Goal: Task Accomplishment & Management: Manage account settings

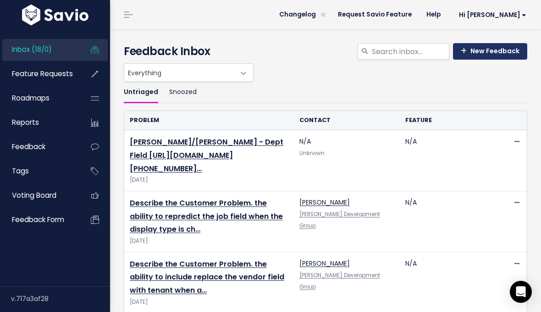
click at [495, 51] on link "New Feedback" at bounding box center [490, 51] width 74 height 17
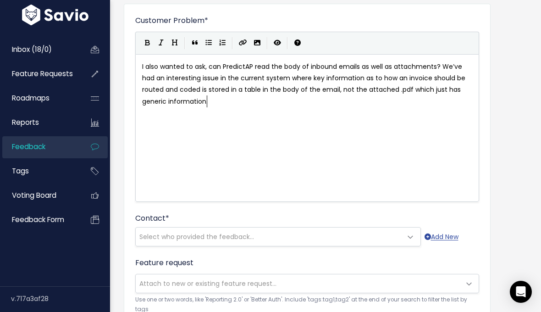
scroll to position [71, 0]
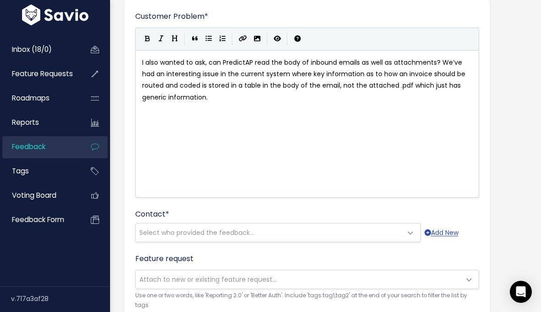
click at [227, 233] on span "Select who provided the feedback..." at bounding box center [196, 232] width 115 height 9
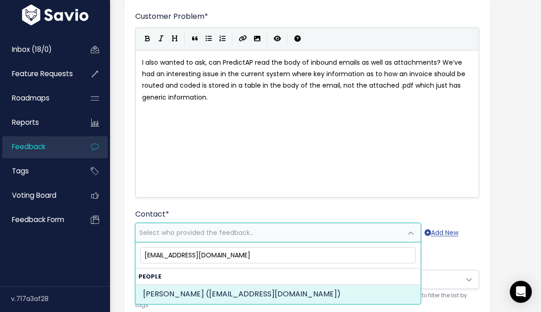
type input "AWeakland@wpcarey.com"
select select "75615270"
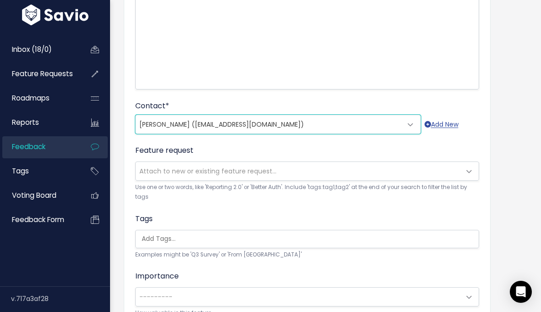
scroll to position [180, 0]
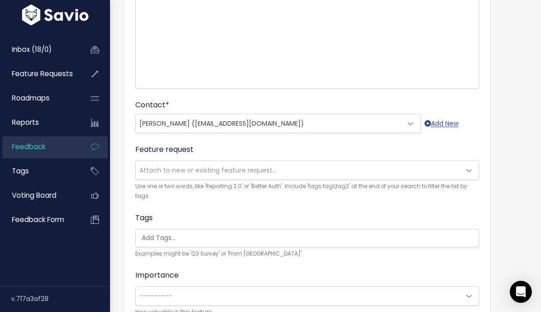
click at [239, 173] on span "Attach to new or existing feature request..." at bounding box center [207, 169] width 137 height 9
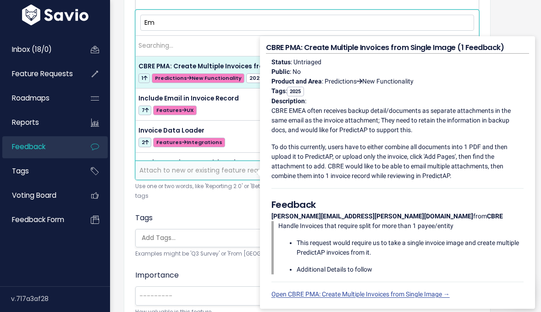
type input "E"
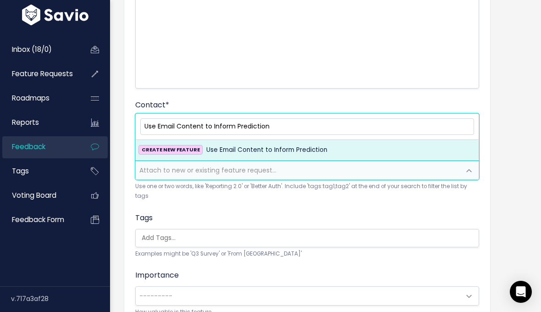
type input "Use Email Content to Inform Prediction"
click at [253, 151] on span "Use Email Content to Inform Prediction" at bounding box center [266, 149] width 121 height 11
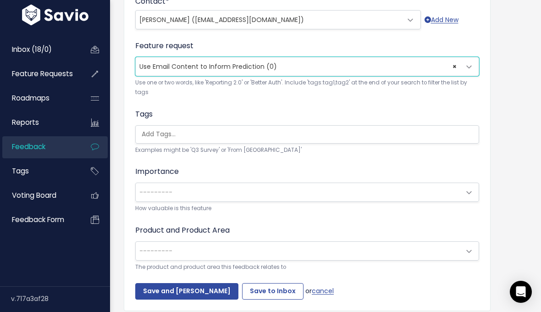
scroll to position [293, 0]
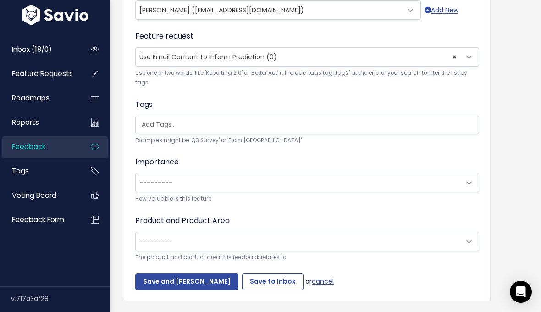
click at [220, 127] on input "search" at bounding box center [309, 125] width 343 height 10
click at [220, 98] on form "Customer Problem * I also wanted to ask, can PredictAP read the body of inbound…" at bounding box center [307, 39] width 344 height 501
click at [200, 183] on span "---------" at bounding box center [298, 182] width 325 height 18
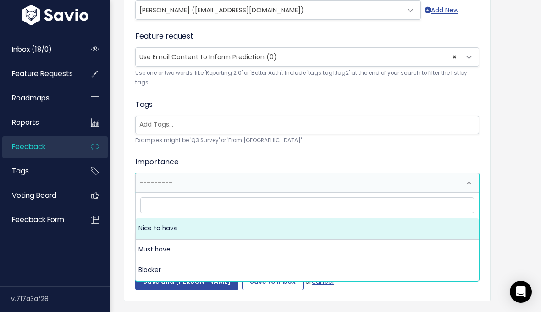
click at [202, 160] on div "Importance --------- Nice to have Must have Blocker --------- How valuable is t…" at bounding box center [307, 179] width 344 height 47
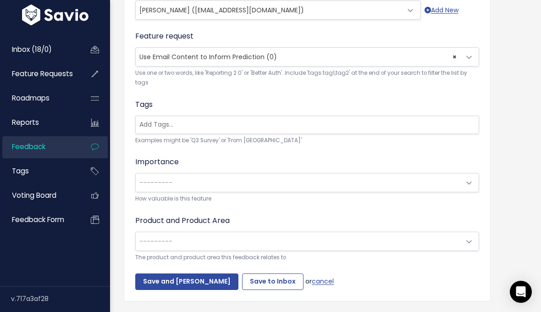
click at [190, 237] on span "---------" at bounding box center [298, 241] width 325 height 18
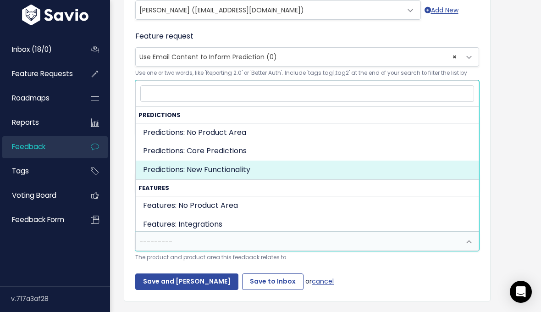
select select "PREDICTIONS:NEW_FUNCTIONALITY"
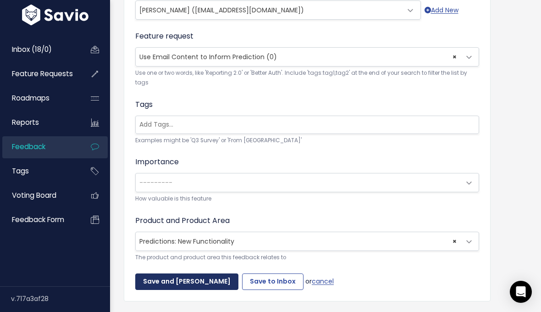
click at [173, 282] on input "Save and Mark Triaged" at bounding box center [186, 281] width 103 height 17
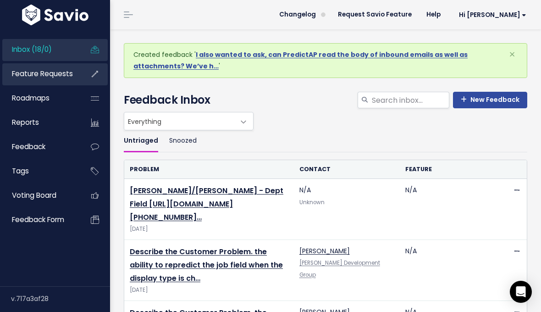
click at [55, 75] on span "Feature Requests" at bounding box center [42, 74] width 61 height 10
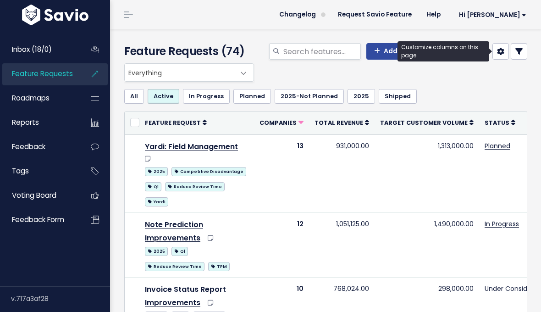
click at [505, 53] on link at bounding box center [500, 51] width 17 height 17
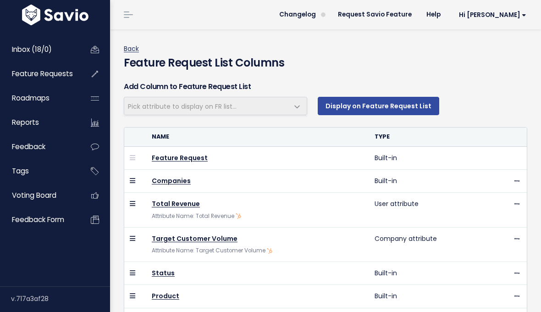
click at [135, 51] on link "Back" at bounding box center [131, 48] width 15 height 9
select select
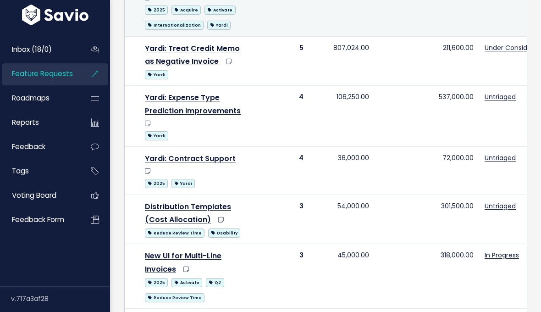
scroll to position [927, 0]
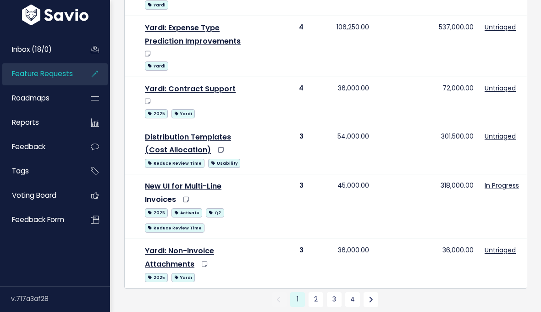
click at [150, 311] on link "Export to CSV" at bounding box center [149, 314] width 41 height 7
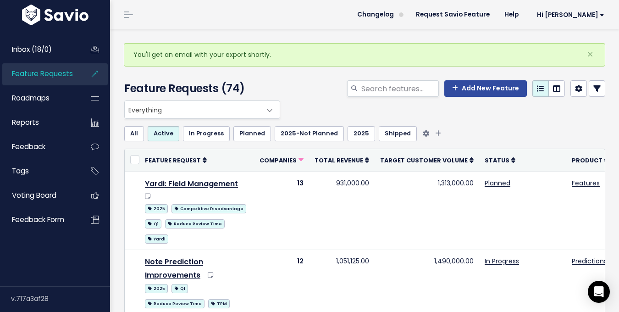
click at [210, 134] on link "In Progress" at bounding box center [206, 133] width 47 height 15
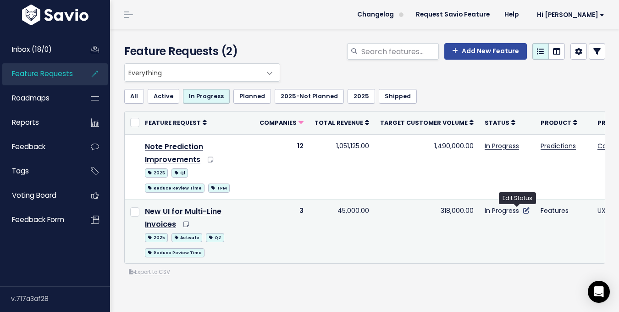
click at [523, 211] on icon at bounding box center [526, 210] width 6 height 6
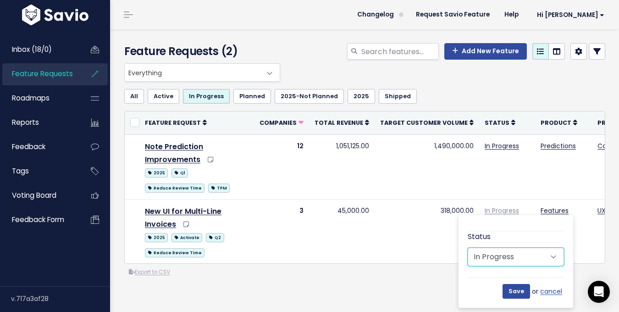
click at [519, 258] on select "Untriaged Under Consideration Planned In Progress Shipped Closed Won't do Futur…" at bounding box center [516, 257] width 96 height 18
select select "SHIPPED"
click at [468, 248] on select "Untriaged Under Consideration Planned In Progress Shipped Closed Won't do Futur…" at bounding box center [516, 257] width 96 height 18
click at [514, 295] on input "Save" at bounding box center [516, 291] width 28 height 15
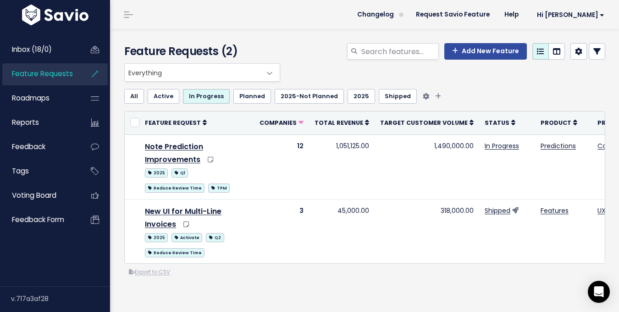
click at [165, 96] on link "Active" at bounding box center [164, 96] width 32 height 15
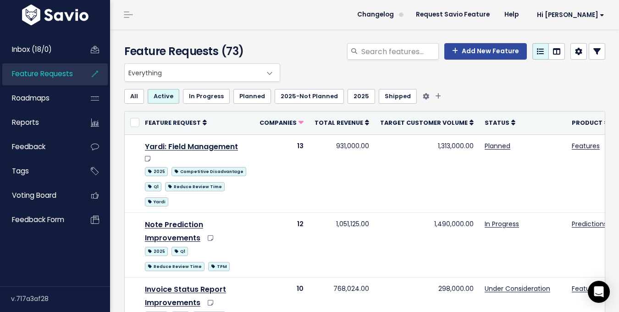
click at [244, 97] on link "Planned" at bounding box center [252, 96] width 38 height 15
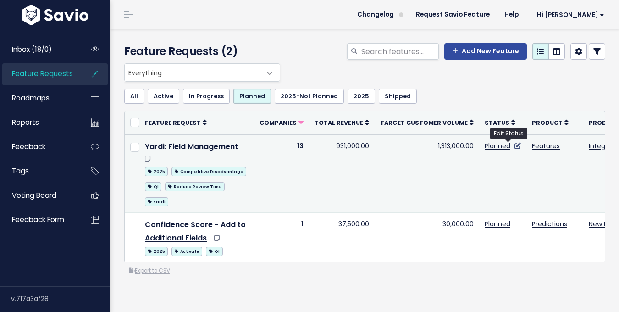
click at [514, 145] on icon at bounding box center [517, 146] width 6 height 6
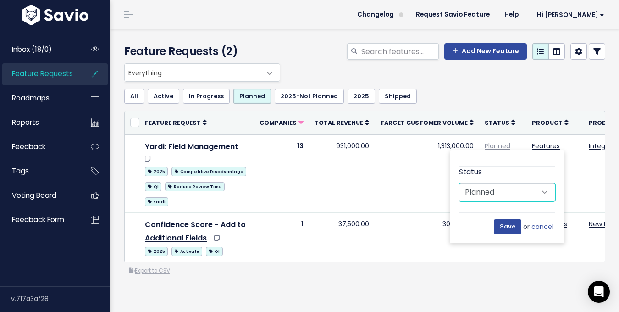
click at [498, 190] on select "Untriaged Under Consideration Planned In Progress Shipped Closed Won't do Futur…" at bounding box center [507, 192] width 96 height 18
select select "UNDER_CONSIDERATION"
click at [459, 183] on select "Untriaged Under Consideration Planned In Progress Shipped Closed Won't do Futur…" at bounding box center [507, 192] width 96 height 18
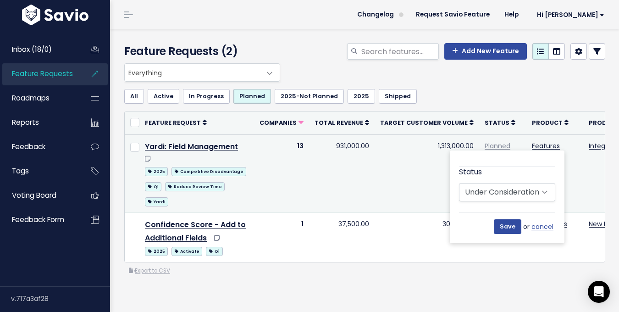
click at [427, 178] on td "1,313,000.00" at bounding box center [427, 173] width 105 height 78
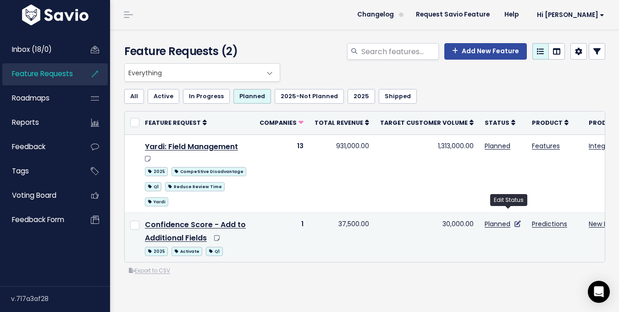
click at [514, 220] on icon at bounding box center [517, 223] width 6 height 6
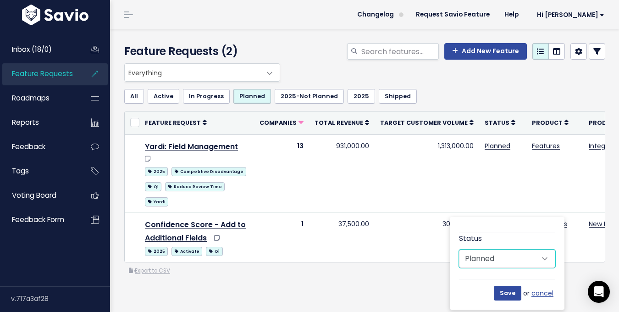
click at [496, 259] on select "Untriaged Under Consideration Planned In Progress Shipped Closed Won't do Futur…" at bounding box center [507, 258] width 96 height 18
select select "IN_PROGRESS"
click at [459, 249] on select "Untriaged Under Consideration Planned In Progress Shipped Closed Won't do Futur…" at bounding box center [507, 258] width 96 height 18
click at [506, 292] on input "Save" at bounding box center [508, 293] width 28 height 15
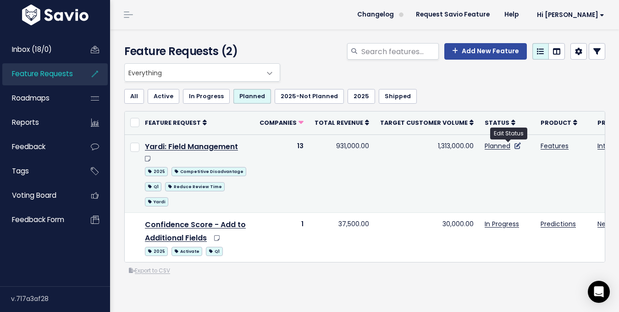
click at [514, 144] on icon at bounding box center [517, 146] width 6 height 6
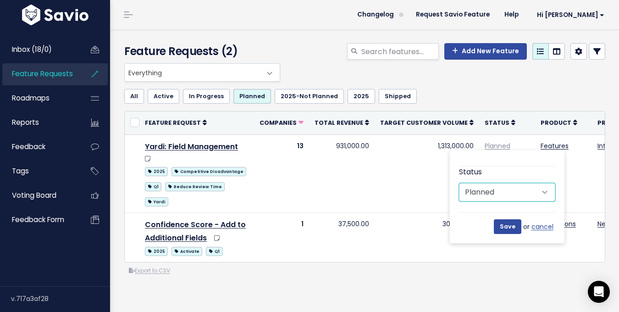
click at [495, 192] on select "Untriaged Under Consideration Planned In Progress Shipped Closed Won't do Futur…" at bounding box center [507, 192] width 96 height 18
select select "UNDER_CONSIDERATION"
click at [459, 183] on select "Untriaged Under Consideration Planned In Progress Shipped Closed Won't do Futur…" at bounding box center [507, 192] width 96 height 18
click at [499, 220] on input "Save" at bounding box center [508, 226] width 28 height 15
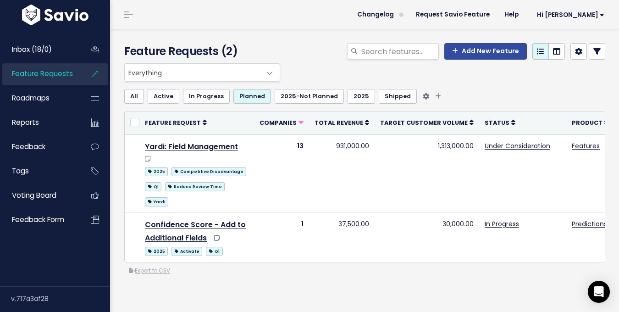
click at [247, 97] on link "Planned" at bounding box center [252, 96] width 38 height 15
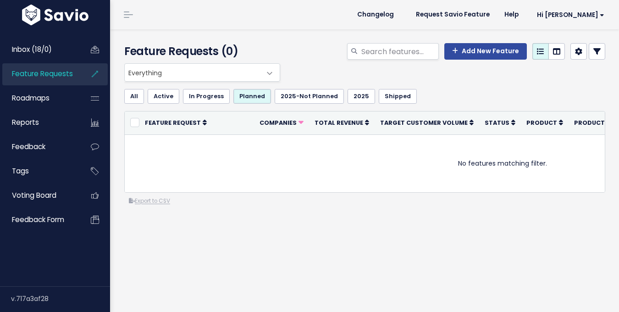
click at [247, 97] on link "Planned" at bounding box center [252, 96] width 38 height 15
click at [158, 95] on link "Active" at bounding box center [164, 96] width 32 height 15
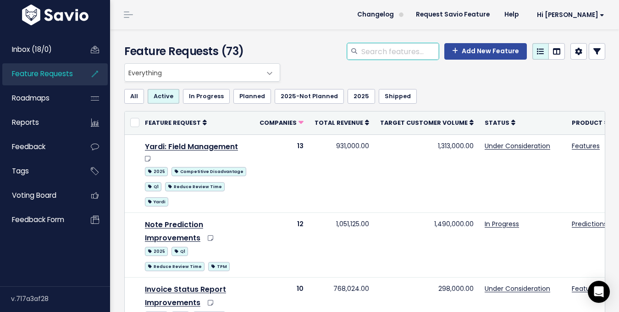
click at [374, 46] on input "search" at bounding box center [399, 51] width 78 height 17
type input "email"
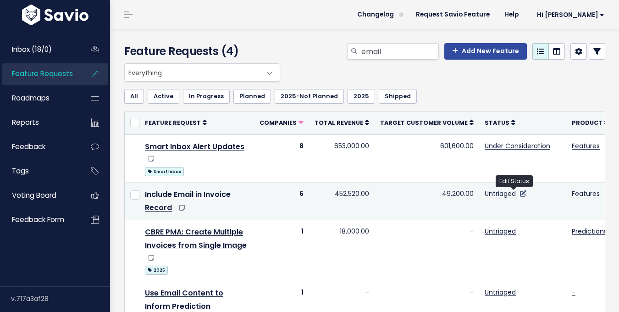
click at [520, 192] on icon at bounding box center [523, 193] width 6 height 6
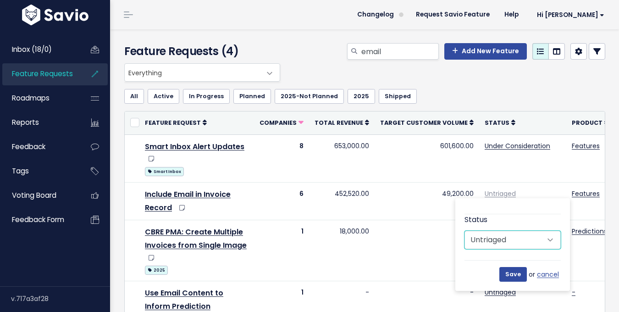
click at [508, 242] on select "Untriaged Under Consideration Planned In Progress Shipped Closed Won't do Futur…" at bounding box center [512, 240] width 96 height 18
select select "IN_PROGRESS"
click at [464, 231] on select "Untriaged Under Consideration Planned In Progress Shipped Closed Won't do Futur…" at bounding box center [512, 240] width 96 height 18
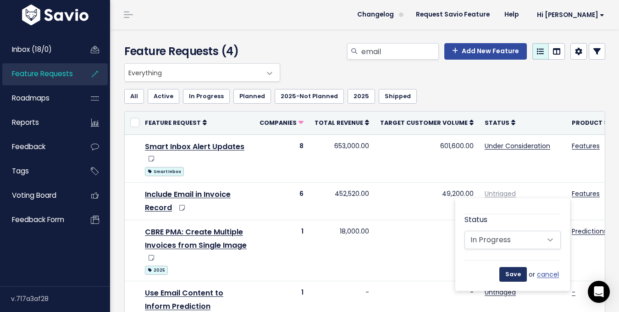
click at [509, 270] on input "Save" at bounding box center [513, 274] width 28 height 15
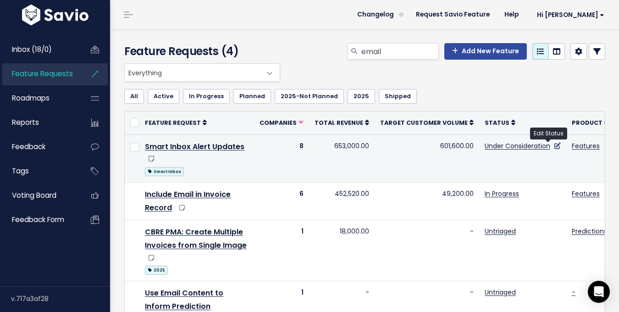
click at [554, 143] on icon at bounding box center [557, 146] width 6 height 6
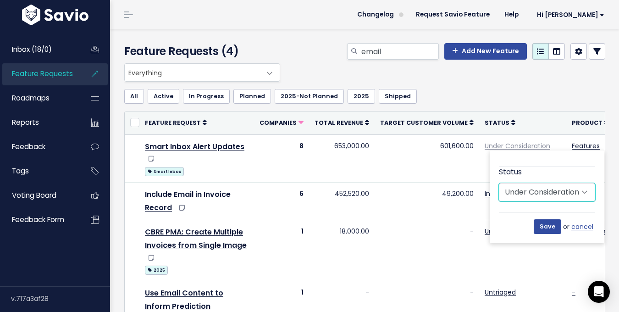
click at [528, 187] on select "Untriaged Under Consideration Planned In Progress Shipped Closed Won't do Futur…" at bounding box center [547, 192] width 96 height 18
select select "PLANNED"
click at [499, 183] on select "Untriaged Under Consideration Planned In Progress Shipped Closed Won't do Futur…" at bounding box center [547, 192] width 96 height 18
click at [539, 221] on input "Save" at bounding box center [548, 226] width 28 height 15
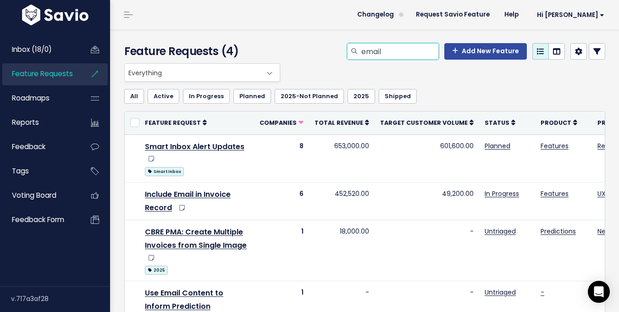
click at [420, 53] on input "email" at bounding box center [399, 51] width 78 height 17
click at [134, 95] on link "All" at bounding box center [134, 96] width 20 height 15
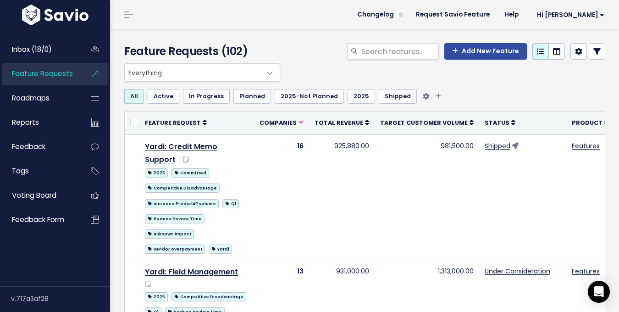
click at [165, 99] on link "Active" at bounding box center [164, 96] width 32 height 15
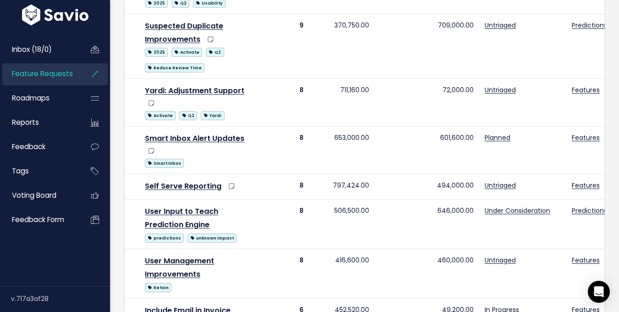
scroll to position [315, 0]
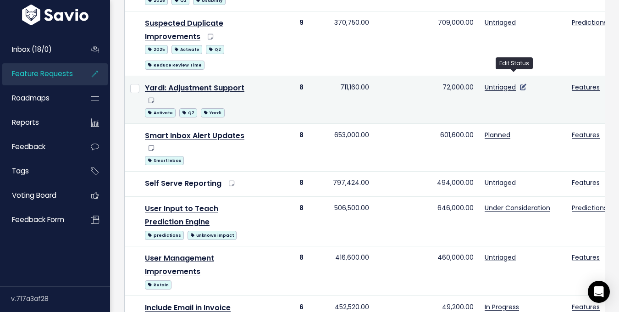
click at [520, 84] on icon at bounding box center [523, 87] width 6 height 6
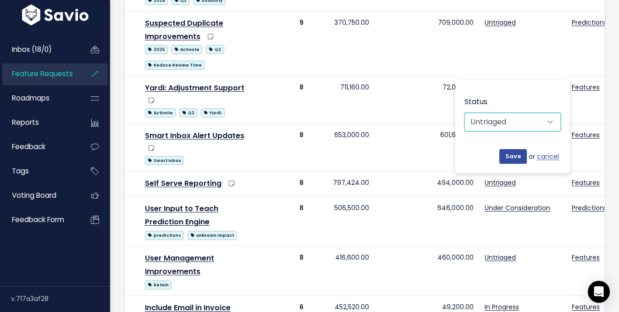
click at [493, 125] on select "Untriaged Under Consideration Planned In Progress Shipped Closed Won't do Futur…" at bounding box center [512, 122] width 96 height 18
click at [545, 155] on link "cancel" at bounding box center [549, 156] width 24 height 11
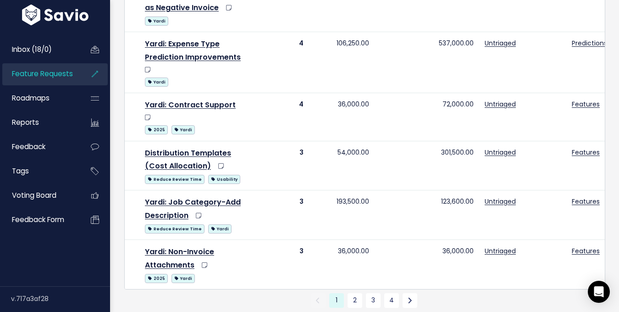
scroll to position [912, 0]
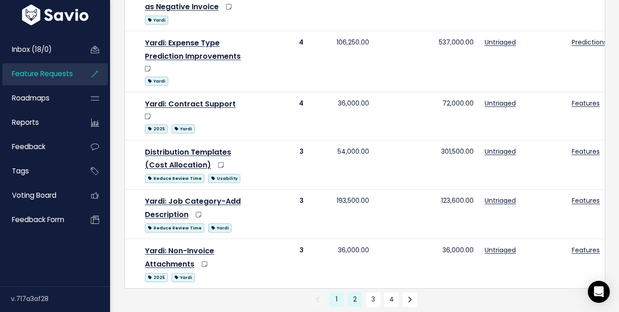
click at [353, 292] on link "2" at bounding box center [354, 299] width 15 height 15
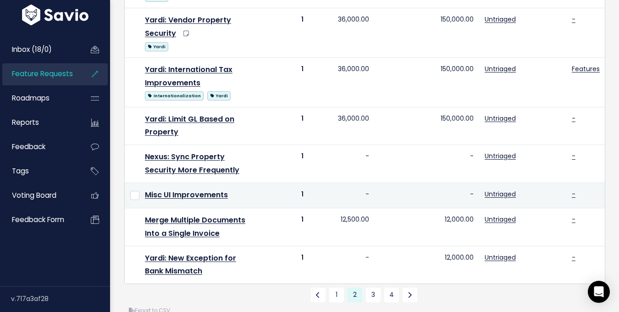
scroll to position [781, 0]
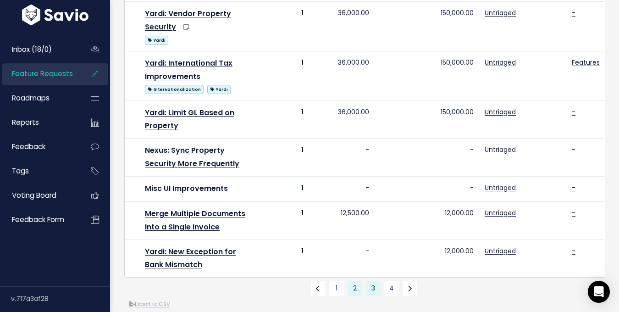
click at [369, 281] on link "3" at bounding box center [373, 288] width 15 height 15
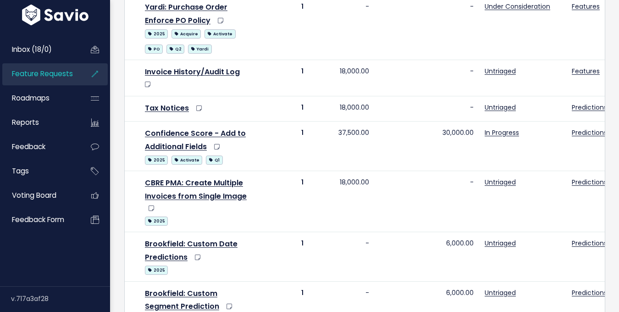
scroll to position [803, 0]
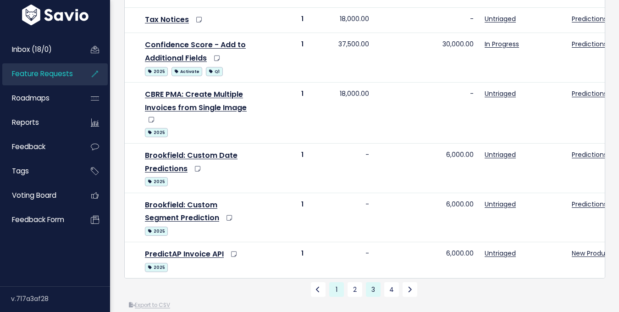
click at [335, 282] on link "1" at bounding box center [336, 289] width 15 height 15
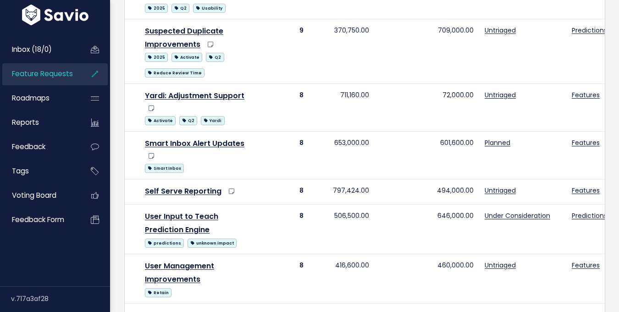
scroll to position [314, 0]
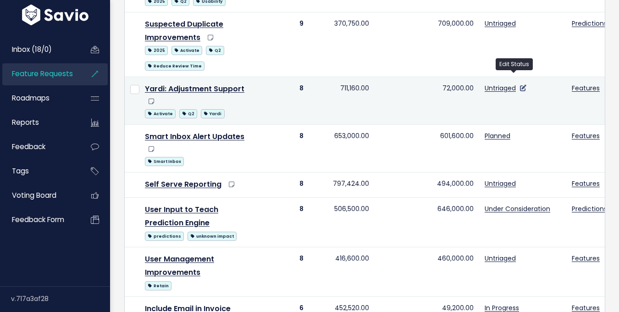
click at [520, 85] on icon at bounding box center [523, 88] width 6 height 6
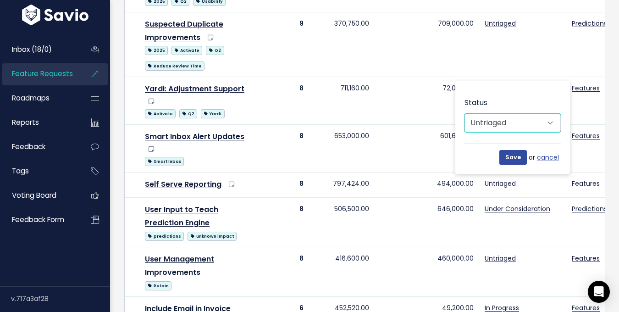
click at [499, 120] on select "Untriaged Under Consideration Planned In Progress Shipped Closed Won't do Futur…" at bounding box center [512, 123] width 96 height 18
select select "IN_PROGRESS"
click at [464, 114] on select "Untriaged Under Consideration Planned In Progress Shipped Closed Won't do Futur…" at bounding box center [512, 123] width 96 height 18
click at [504, 160] on input "Save" at bounding box center [513, 157] width 28 height 15
